Goal: Task Accomplishment & Management: Manage account settings

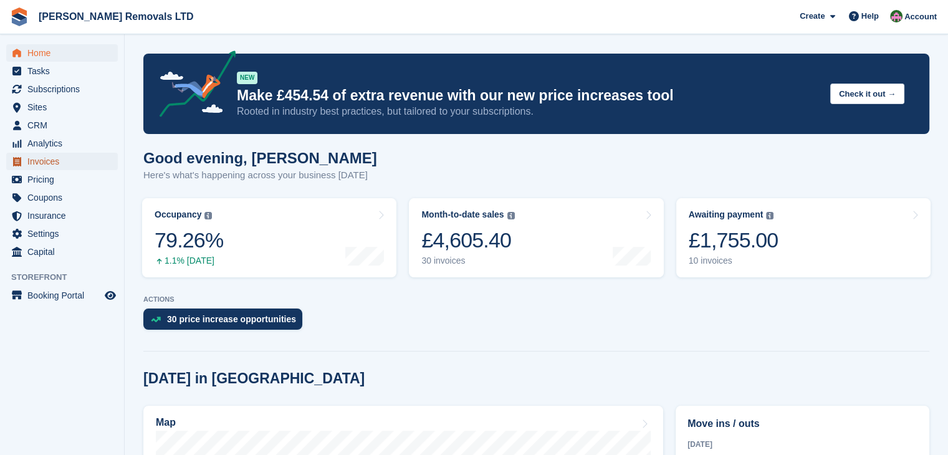
click at [42, 157] on span "Invoices" at bounding box center [64, 161] width 75 height 17
click at [51, 165] on span "Invoices" at bounding box center [64, 161] width 75 height 17
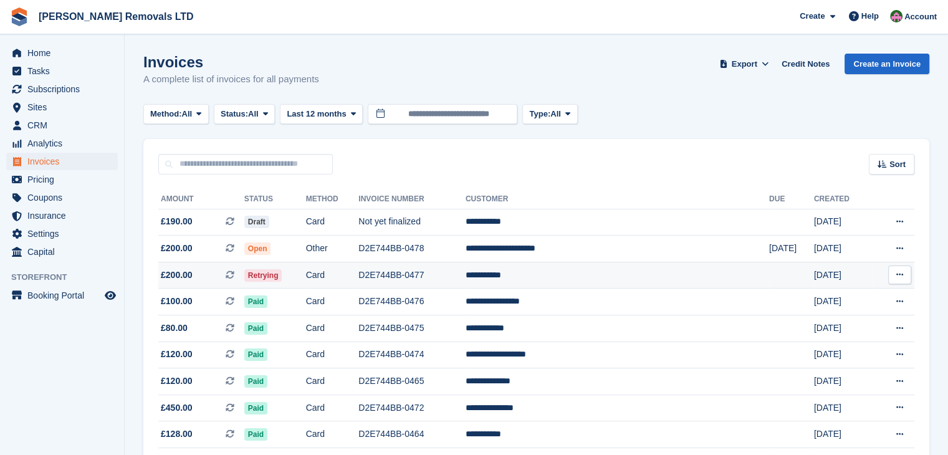
click at [466, 273] on td "D2E744BB-0477" at bounding box center [412, 275] width 107 height 27
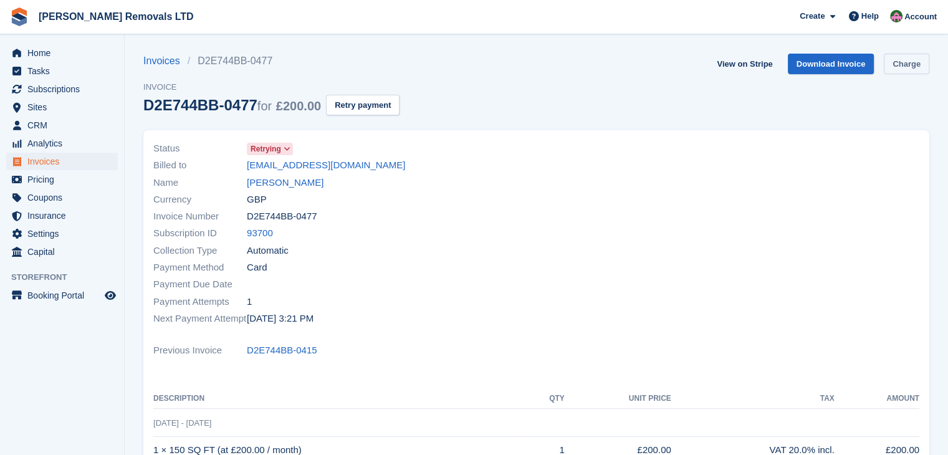
click at [904, 65] on link "Charge" at bounding box center [907, 64] width 46 height 21
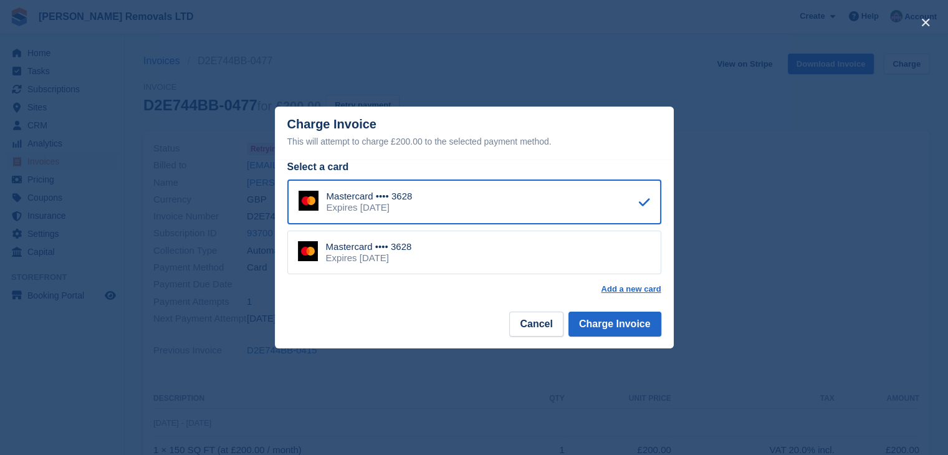
click at [414, 256] on div "Mastercard •••• 3628 Expires August 2026" at bounding box center [474, 253] width 374 height 44
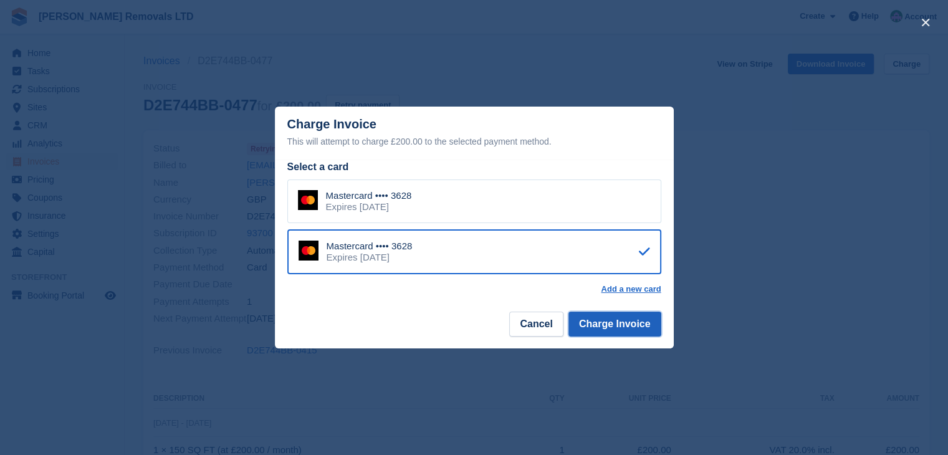
click at [631, 330] on button "Charge Invoice" at bounding box center [615, 324] width 93 height 25
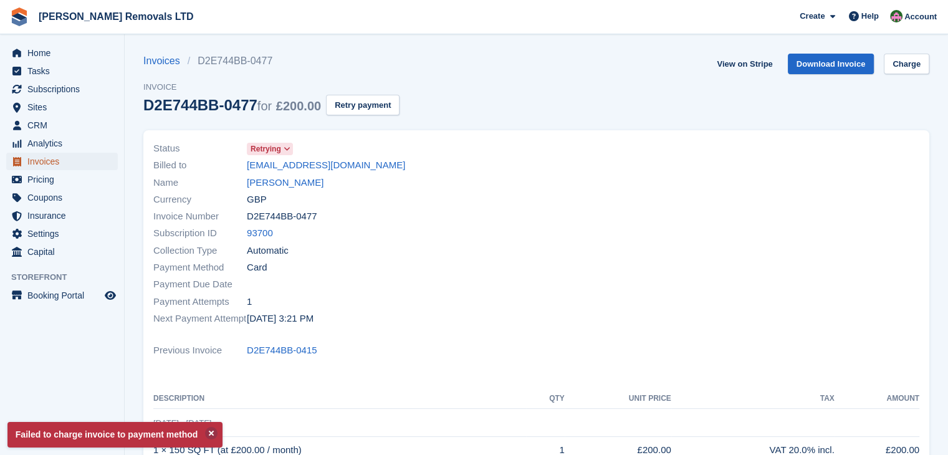
click at [43, 163] on span "Invoices" at bounding box center [64, 161] width 75 height 17
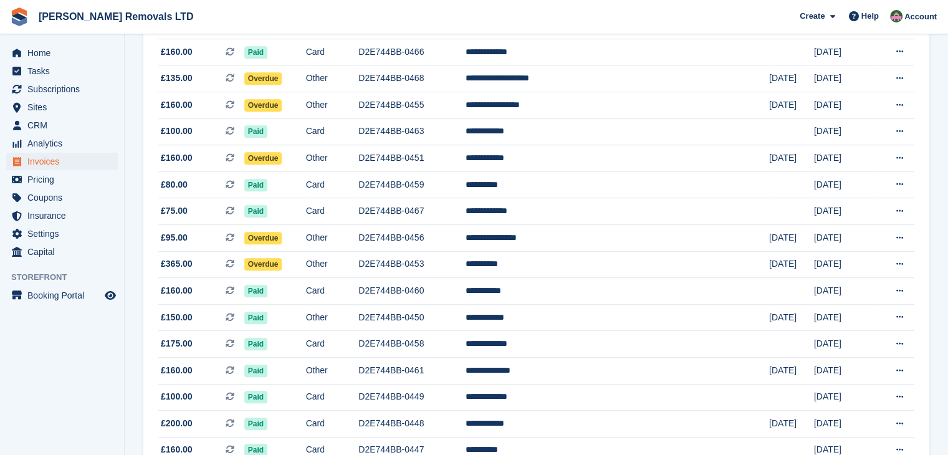
scroll to position [624, 0]
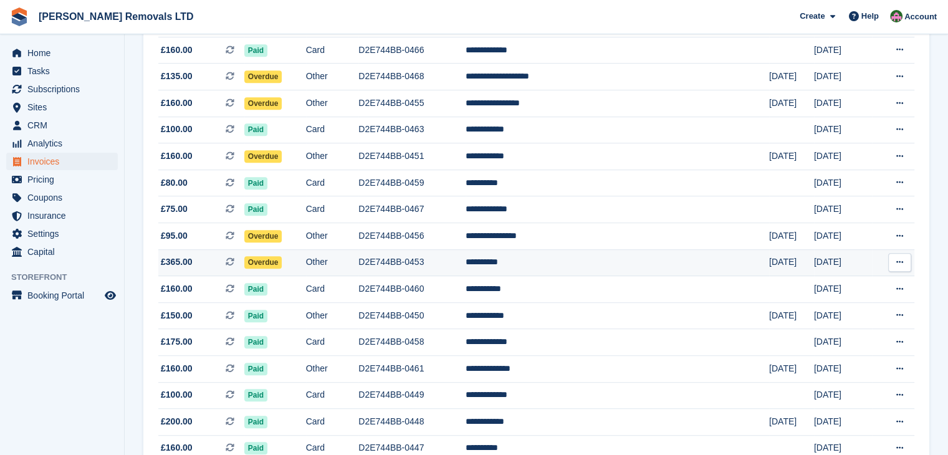
click at [466, 263] on td "D2E744BB-0453" at bounding box center [412, 262] width 107 height 27
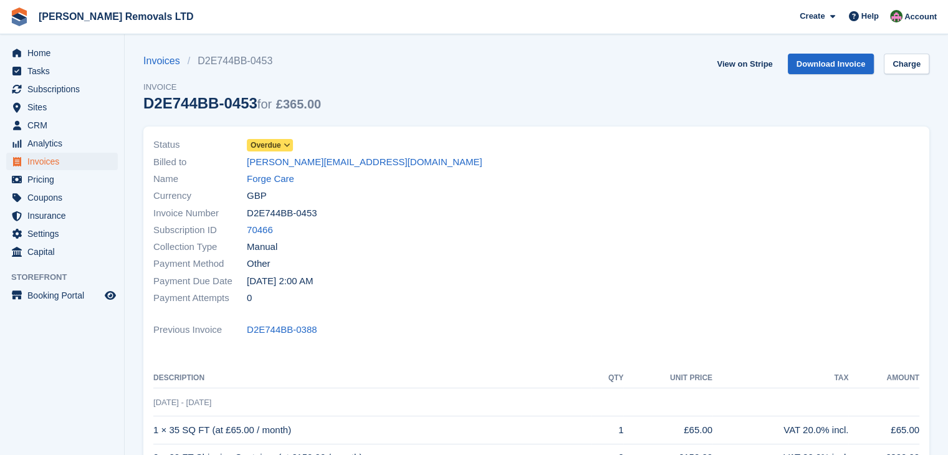
drag, startPoint x: 249, startPoint y: 100, endPoint x: 166, endPoint y: 105, distance: 82.4
click at [166, 105] on div "D2E744BB-0453 for £365.00" at bounding box center [232, 103] width 178 height 17
drag, startPoint x: 251, startPoint y: 100, endPoint x: 140, endPoint y: 102, distance: 111.0
click at [140, 102] on section "Invoices D2E744BB-0453 Invoice D2E744BB-0453 for £365.00 View on Stripe Downloa…" at bounding box center [537, 365] width 824 height 730
copy div "D2E744BB-0453"
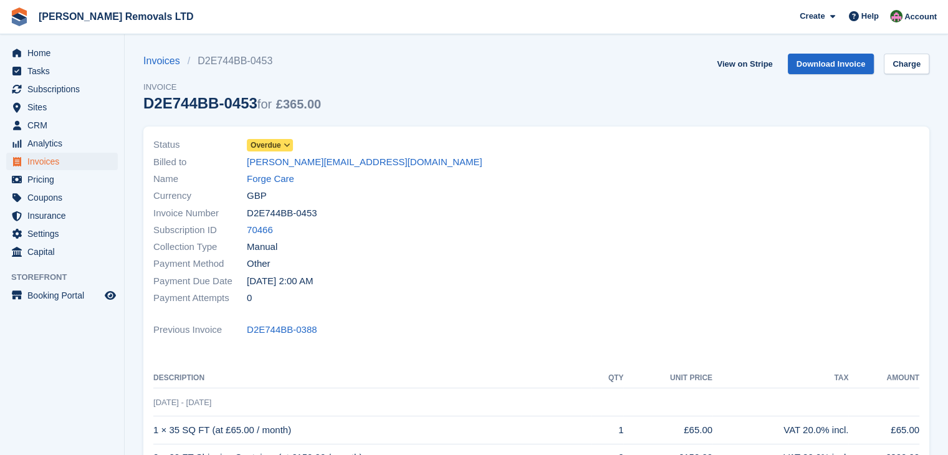
click at [260, 147] on span "Overdue" at bounding box center [266, 145] width 31 height 11
click at [288, 147] on icon at bounding box center [287, 145] width 7 height 7
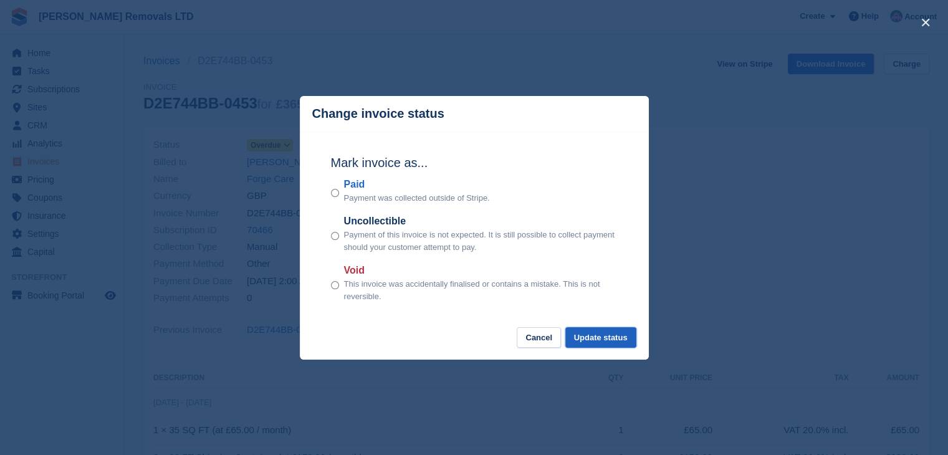
click at [586, 340] on button "Update status" at bounding box center [601, 337] width 71 height 21
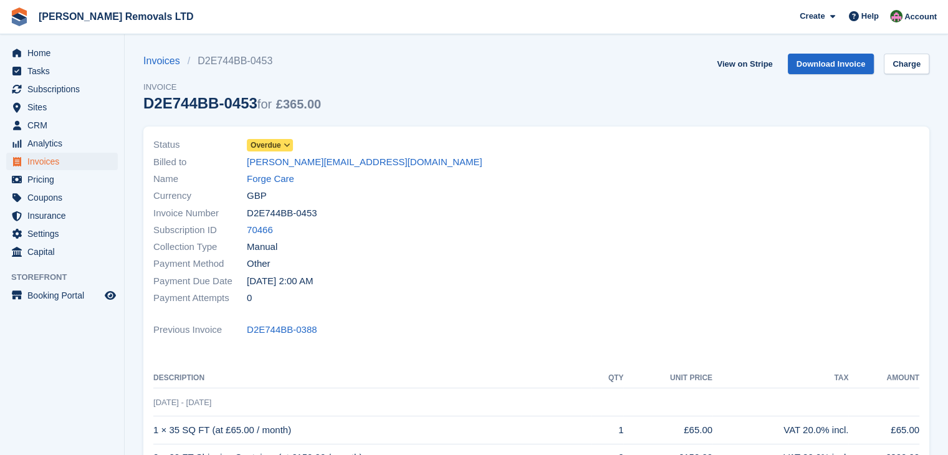
click at [271, 141] on span "Overdue" at bounding box center [266, 145] width 31 height 11
click at [37, 158] on span "Invoices" at bounding box center [64, 161] width 75 height 17
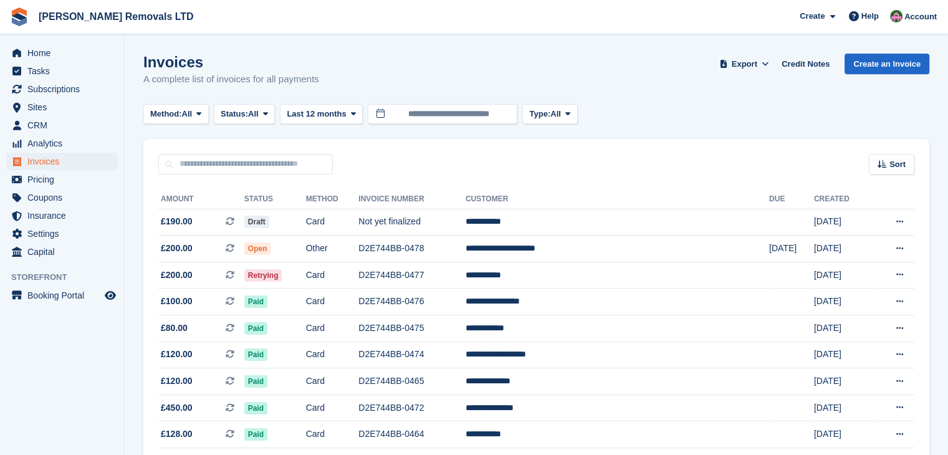
click at [69, 364] on aside "Home Tasks Subscriptions Subscriptions Subscriptions Price increases NEW Price …" at bounding box center [62, 230] width 124 height 393
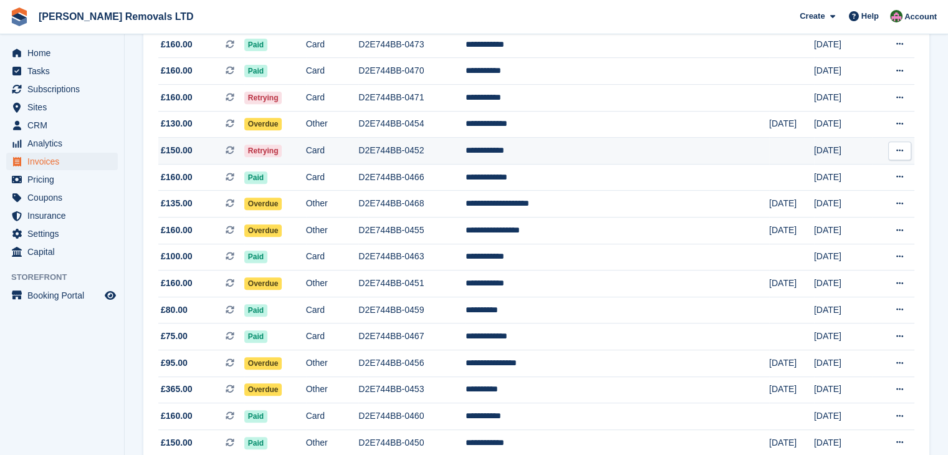
scroll to position [624, 0]
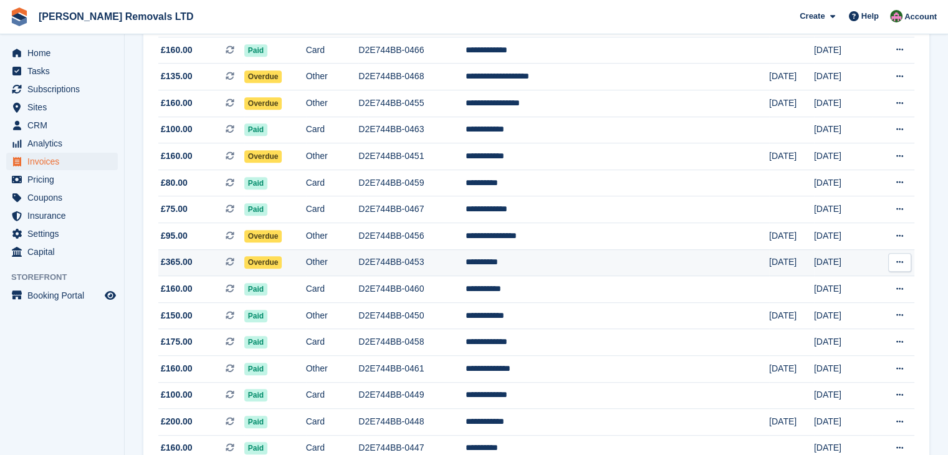
click at [423, 264] on td "D2E744BB-0453" at bounding box center [412, 262] width 107 height 27
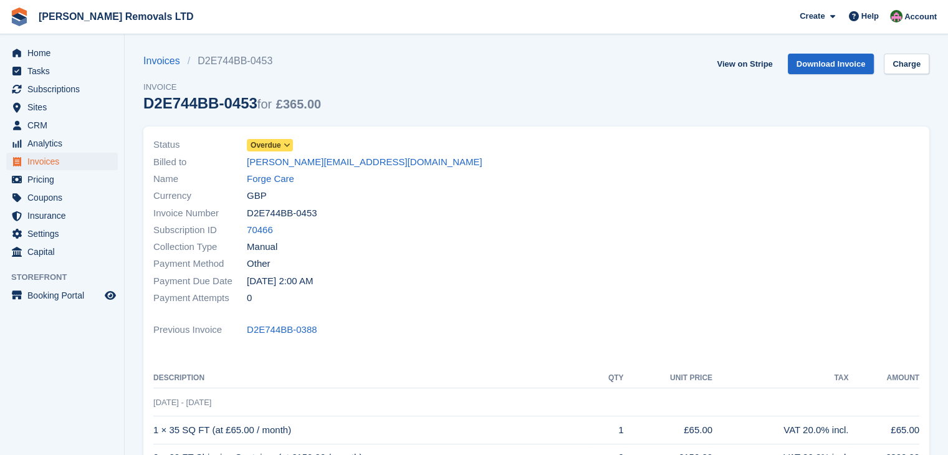
click at [268, 144] on span "Overdue" at bounding box center [266, 145] width 31 height 11
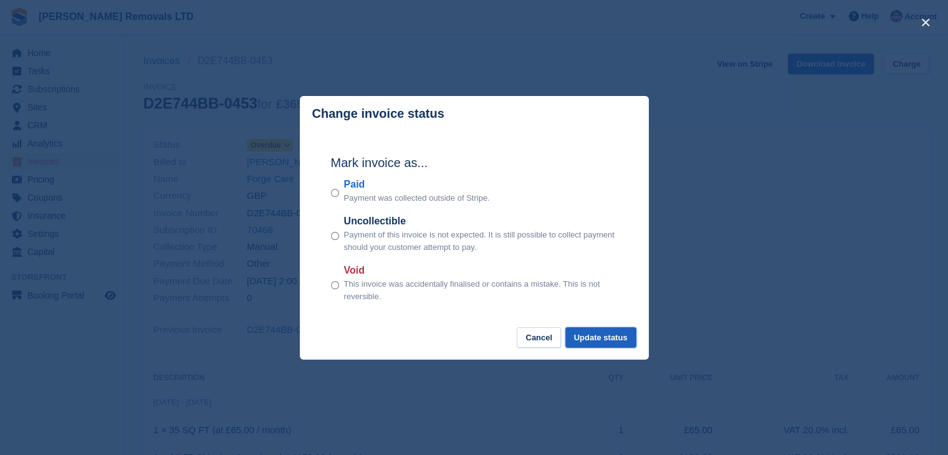
click at [603, 340] on button "Update status" at bounding box center [601, 337] width 71 height 21
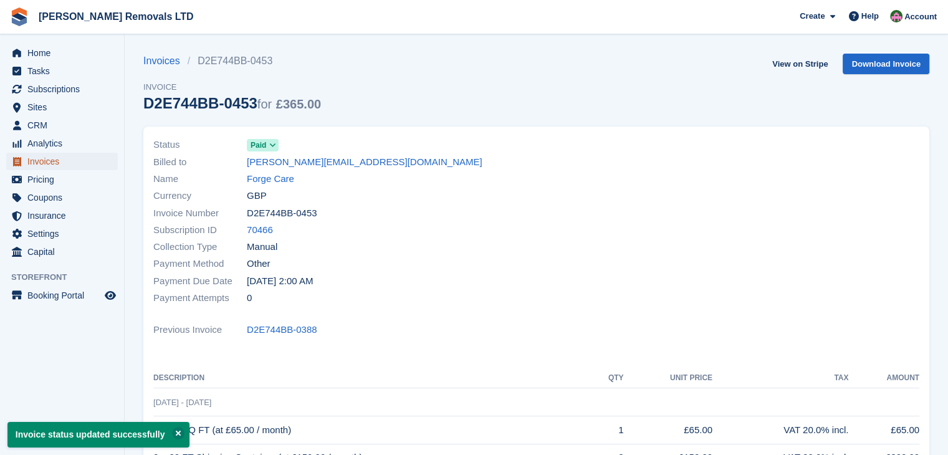
click at [49, 165] on span "Invoices" at bounding box center [64, 161] width 75 height 17
